Goal: Information Seeking & Learning: Find specific fact

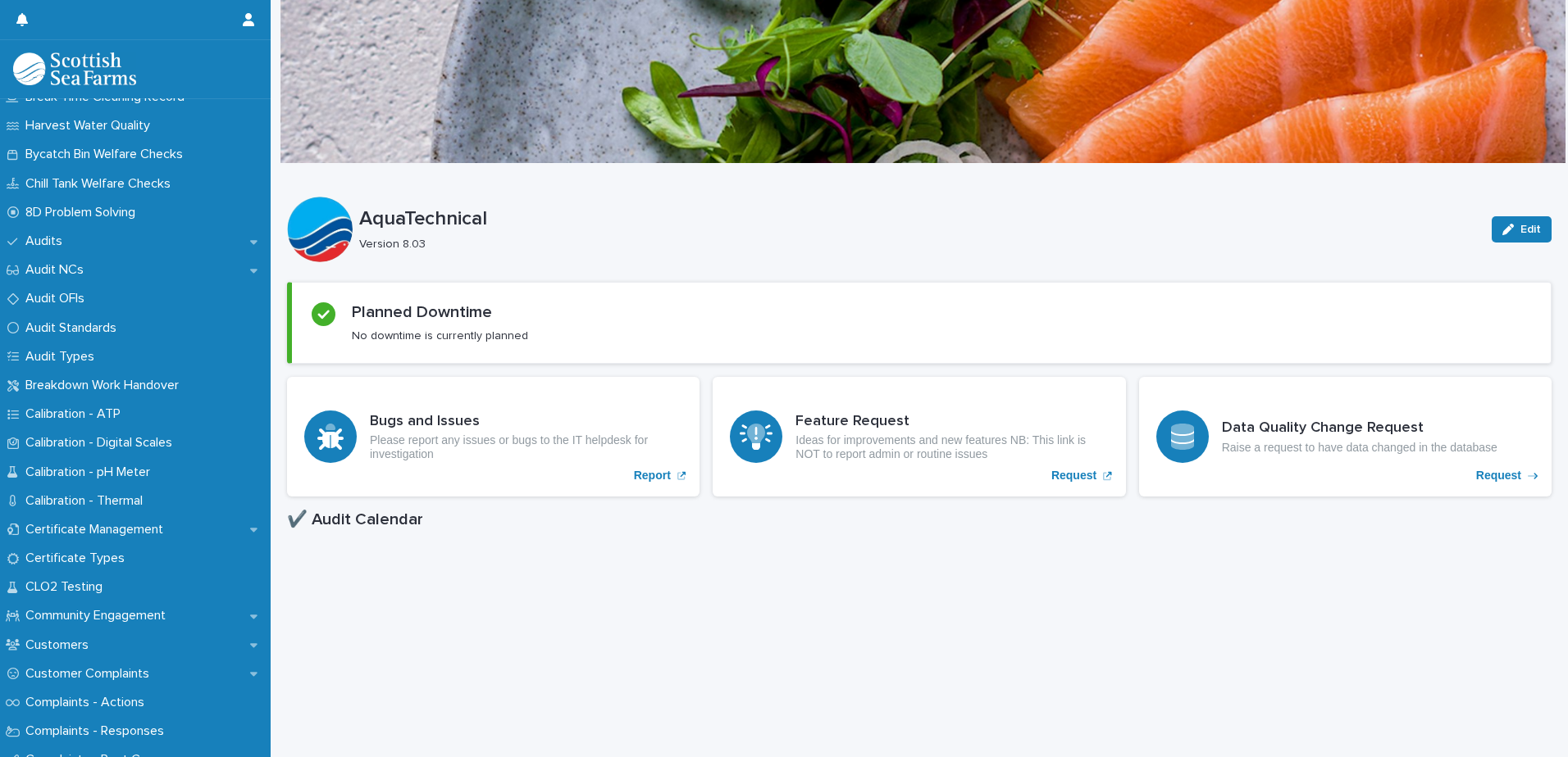
scroll to position [410, 0]
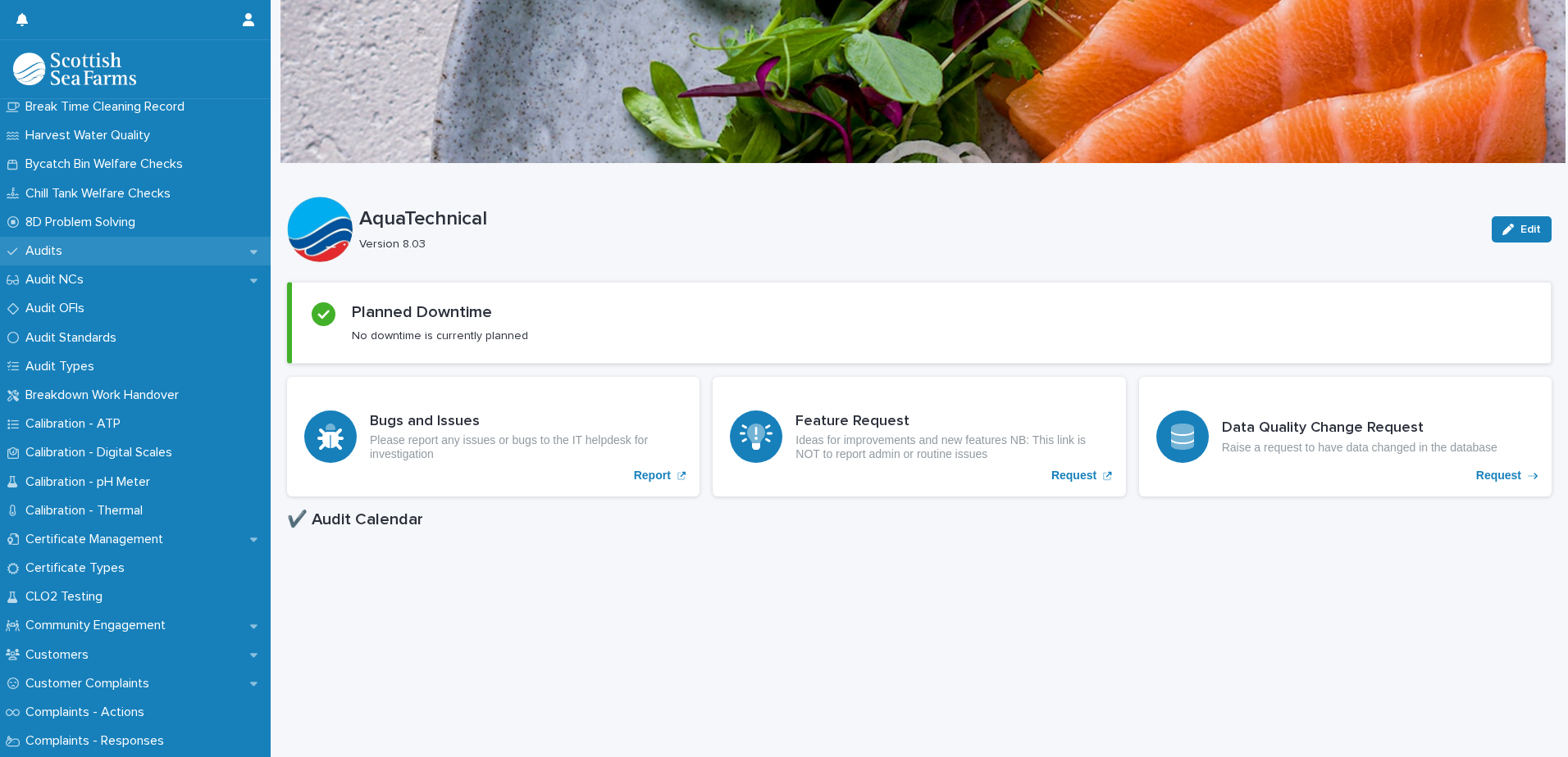
click at [92, 253] on div "Audits" at bounding box center [135, 252] width 271 height 29
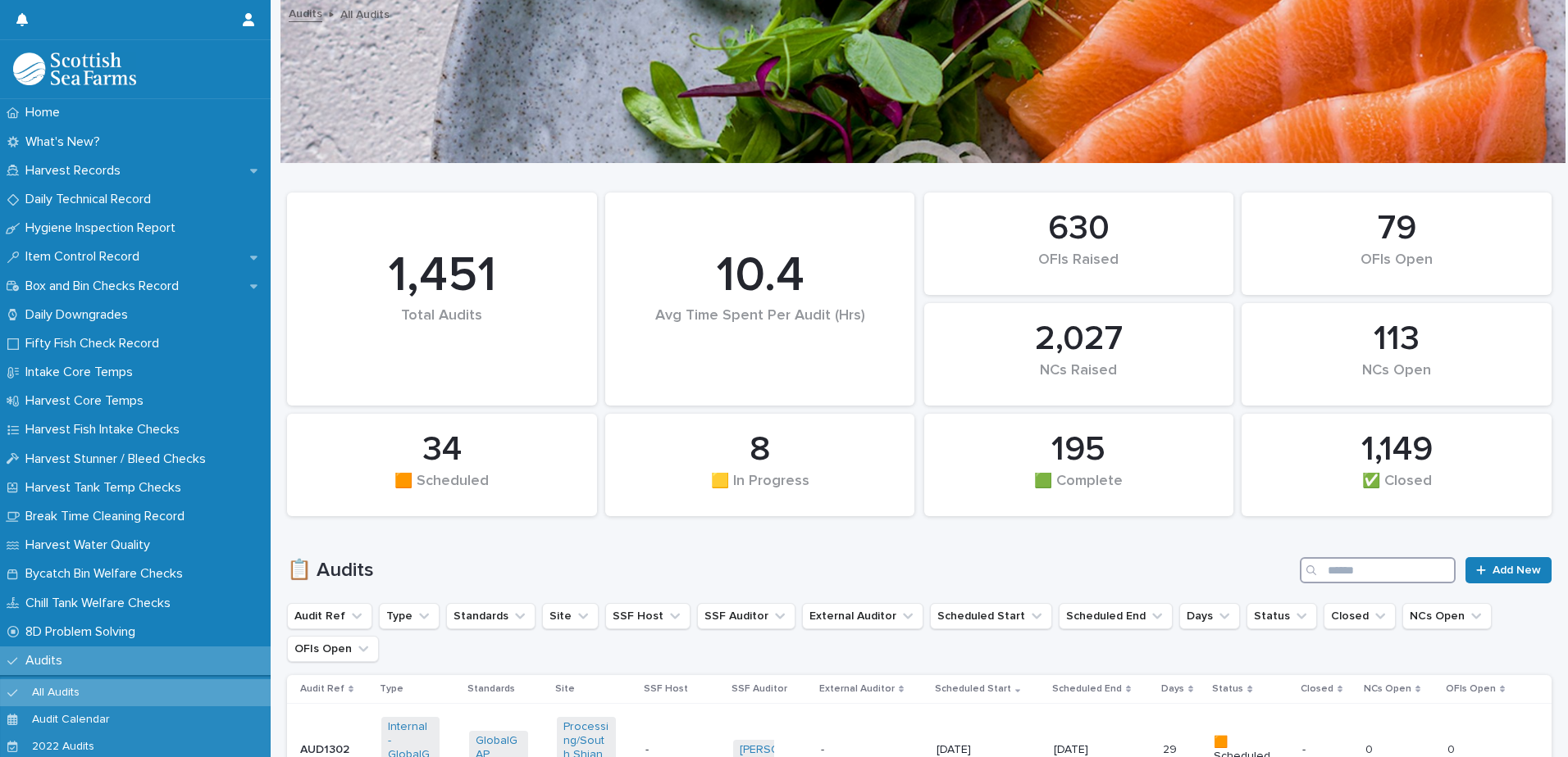
click at [1355, 581] on input "Search" at bounding box center [1378, 570] width 156 height 26
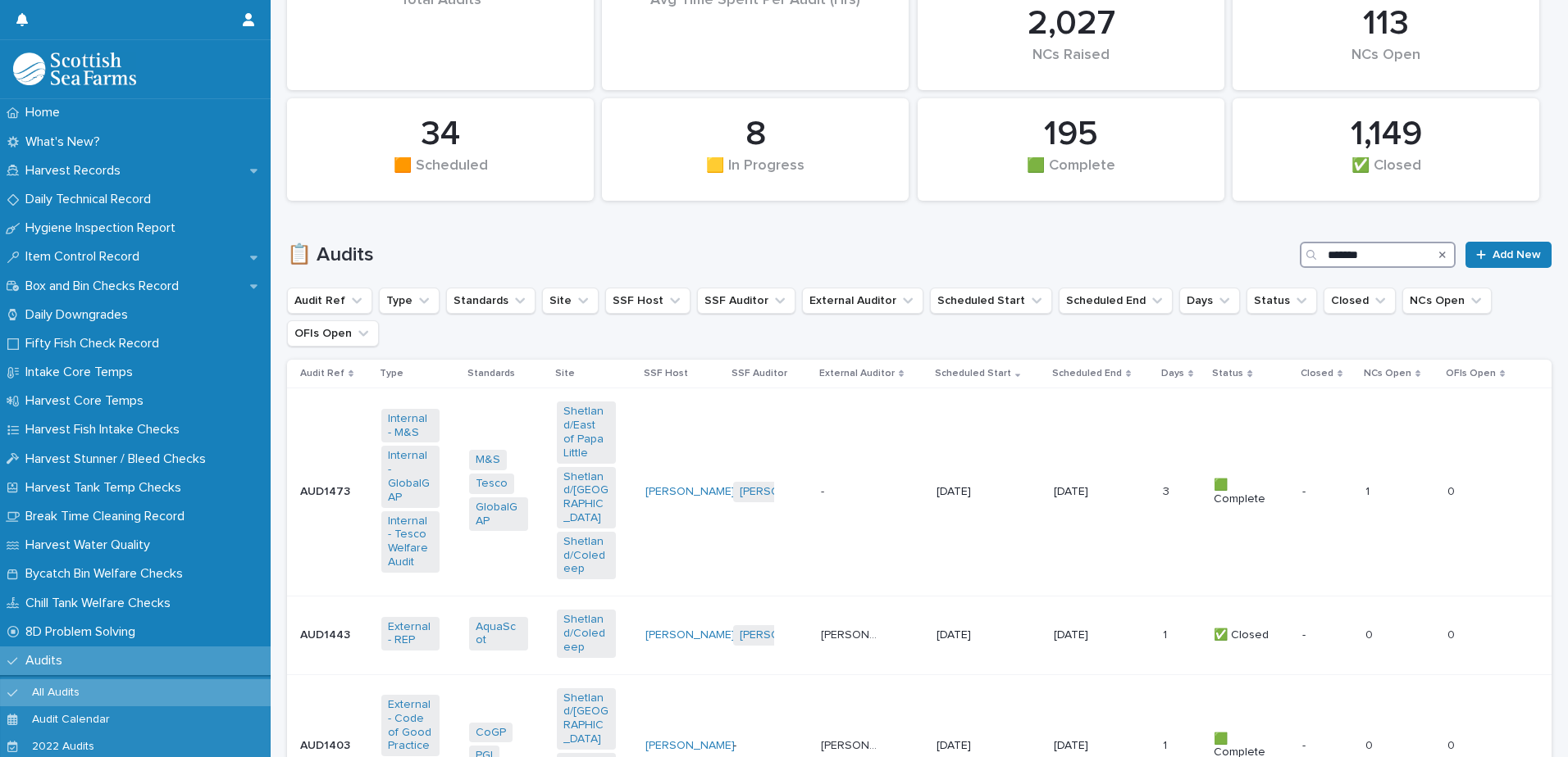
scroll to position [388, 0]
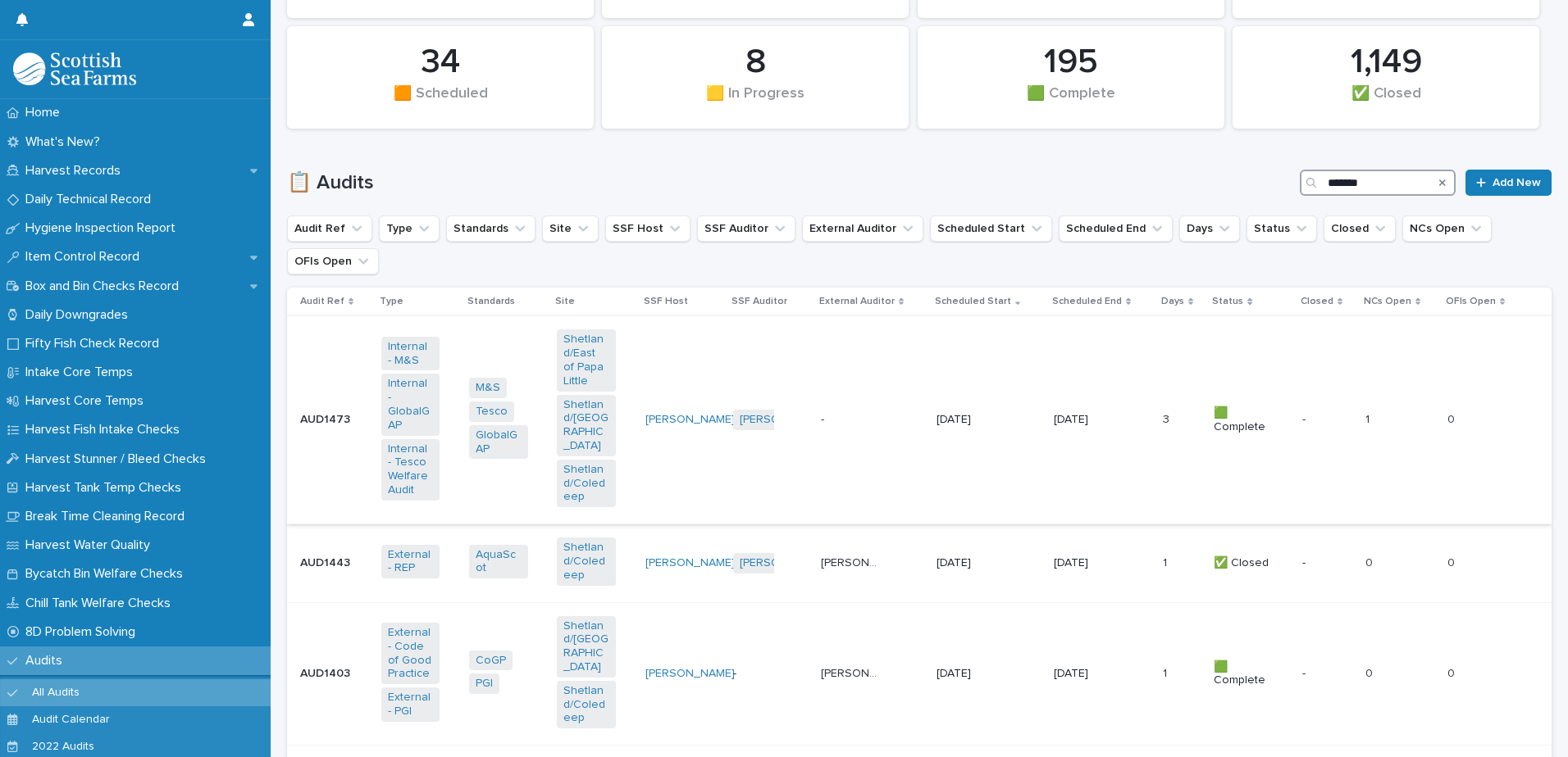
type input "*******"
click at [943, 494] on td "[DATE]" at bounding box center [987, 420] width 117 height 208
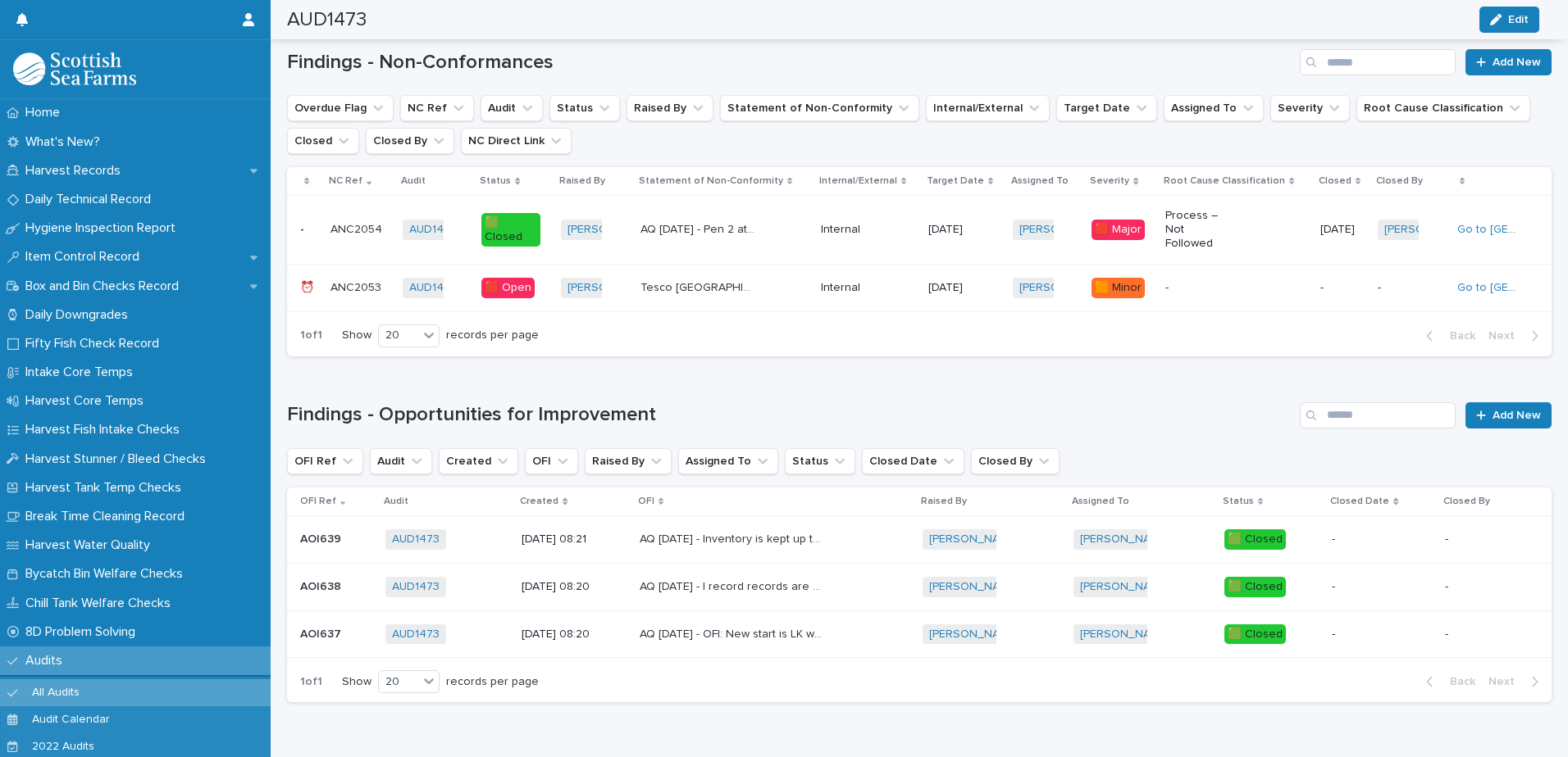
scroll to position [2377, 0]
